Goal: Obtain resource: Obtain resource

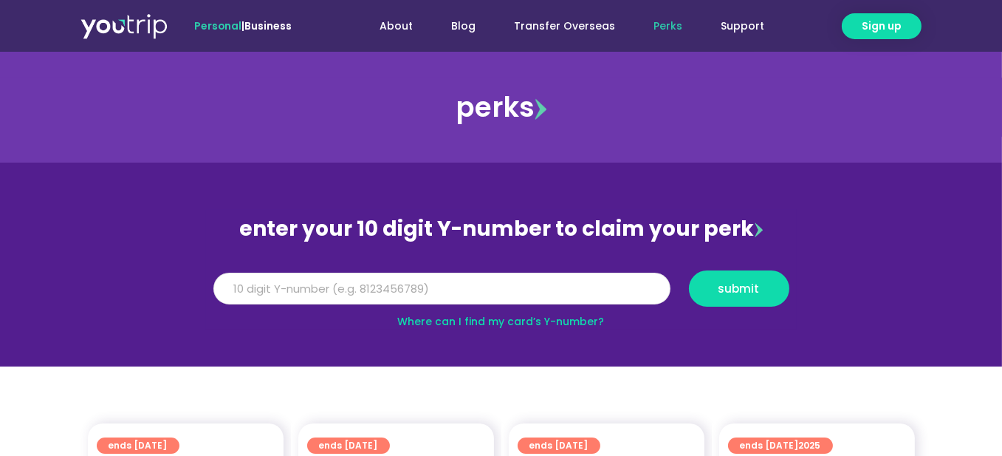
click at [580, 289] on input "Y Number" at bounding box center [441, 289] width 457 height 32
type input "5"
type input "8158186138"
click at [775, 309] on div "Y Number 8158186138 submit" at bounding box center [501, 293] width 594 height 47
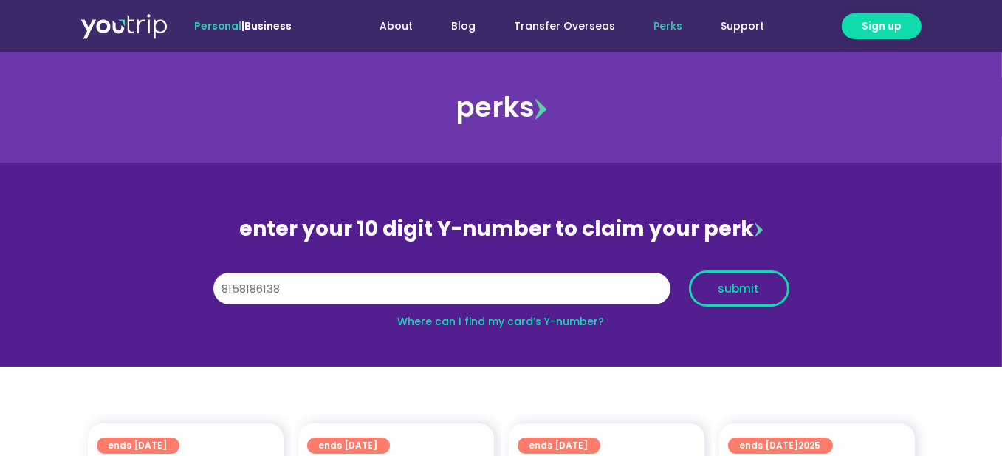
click at [768, 291] on span "submit" at bounding box center [739, 288] width 75 height 11
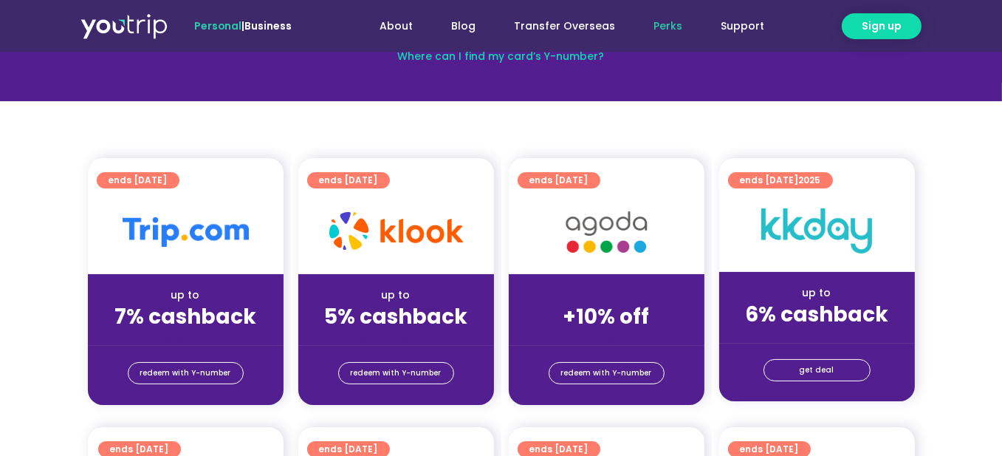
scroll to position [295, 0]
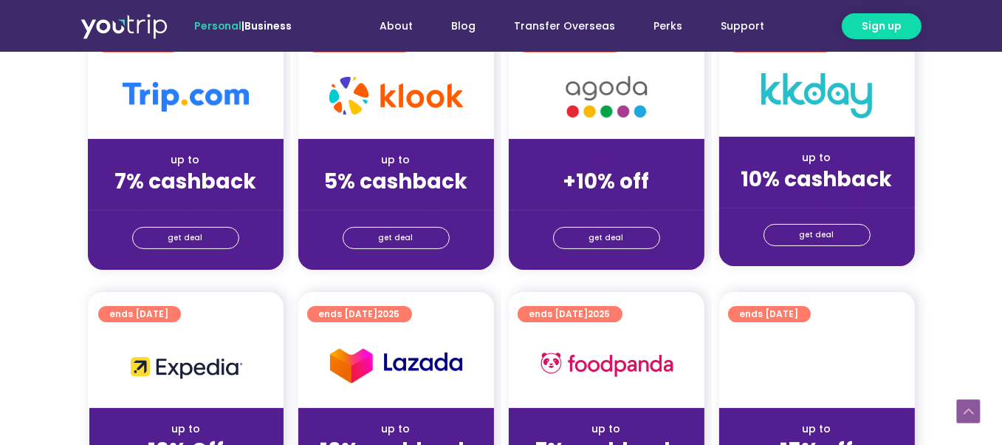
scroll to position [443, 0]
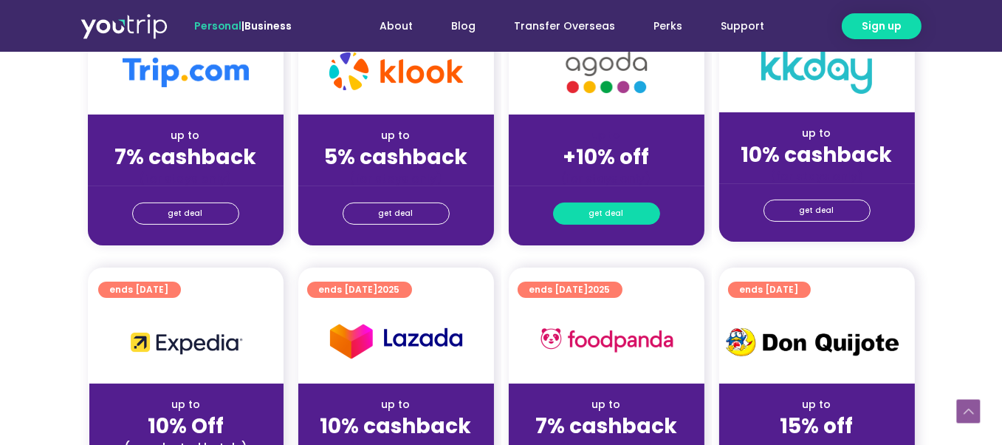
click at [587, 219] on link "get deal" at bounding box center [606, 213] width 107 height 22
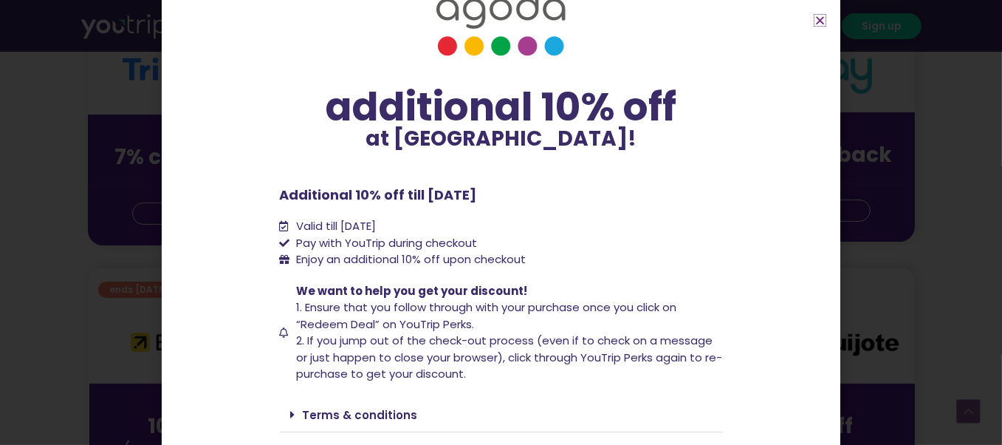
scroll to position [86, 0]
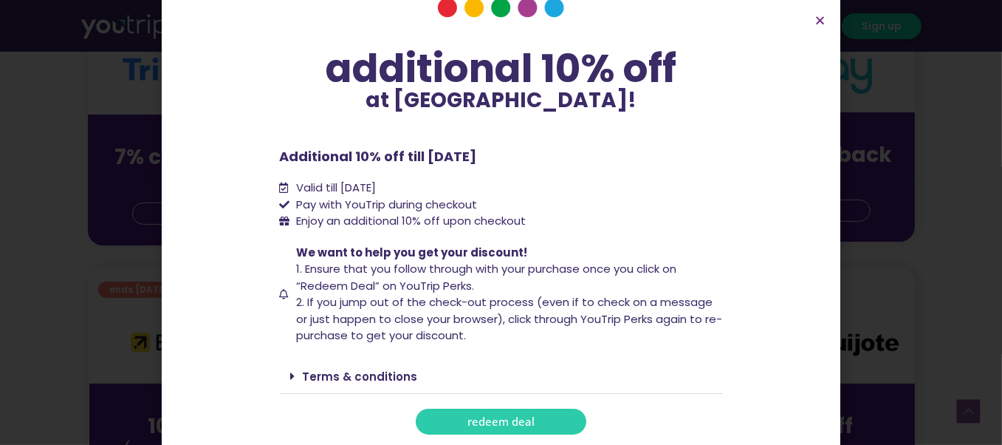
click at [478, 419] on span "redeem deal" at bounding box center [500, 421] width 67 height 11
